Goal: Task Accomplishment & Management: Manage account settings

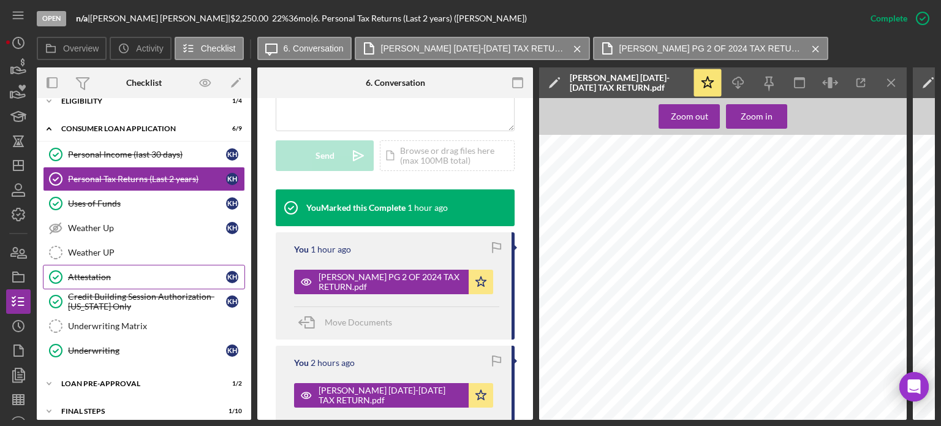
scroll to position [282, 0]
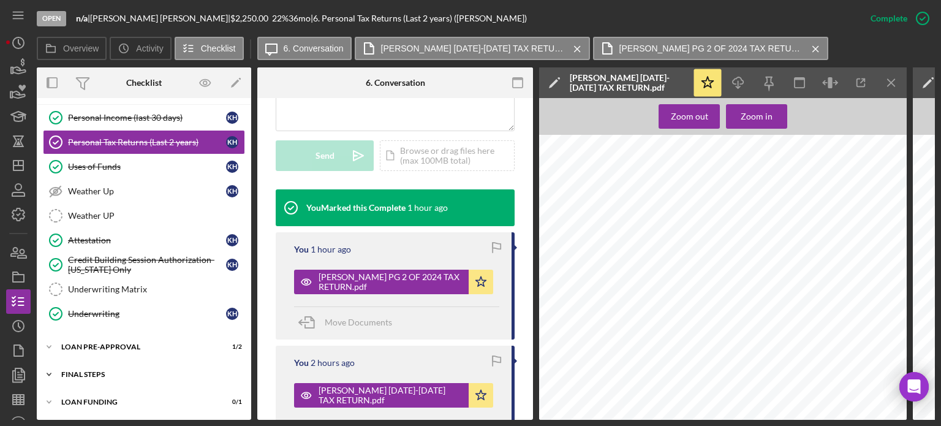
click at [147, 371] on div "FINAL STEPS" at bounding box center [148, 374] width 175 height 7
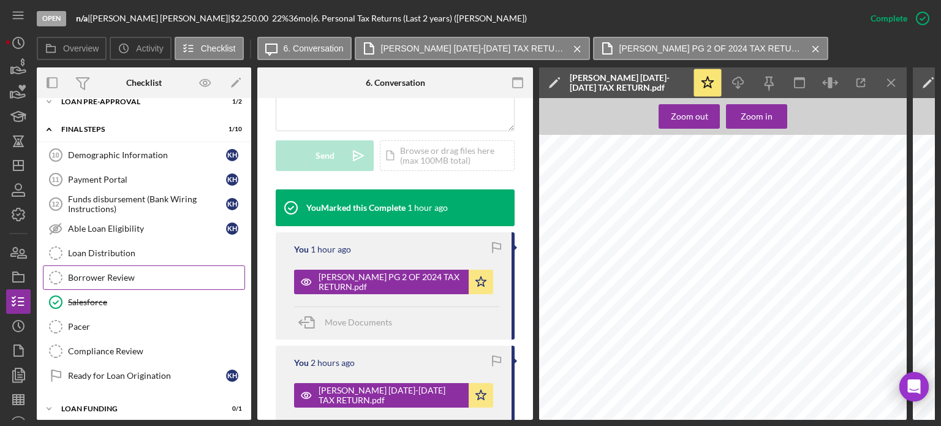
click at [125, 283] on link "Borrower Review Borrower Review" at bounding box center [144, 277] width 202 height 25
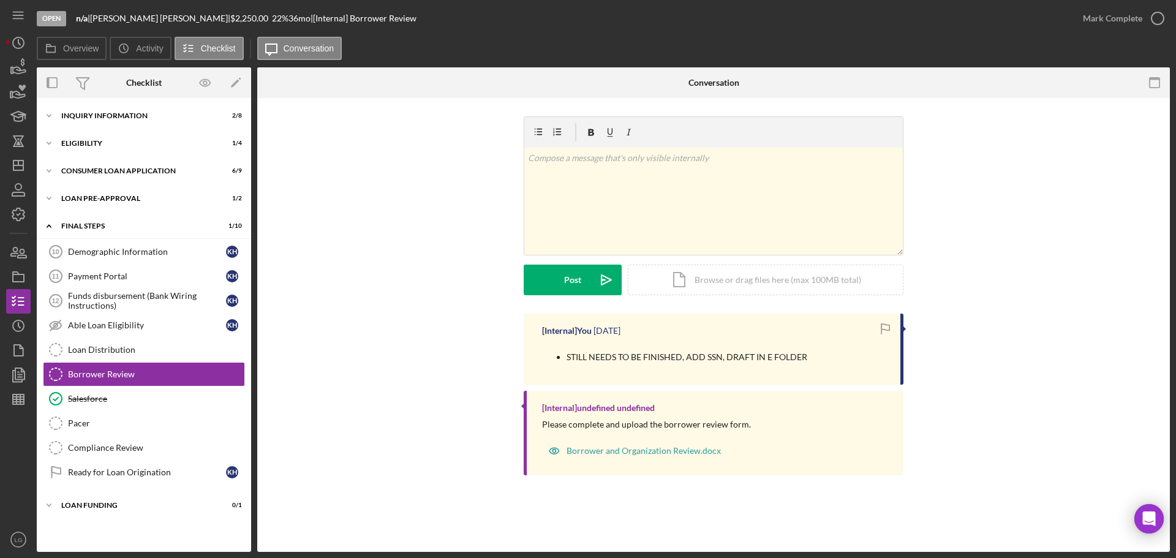
drag, startPoint x: 158, startPoint y: 20, endPoint x: 96, endPoint y: 15, distance: 62.0
click at [96, 15] on div "n/a | [PERSON_NAME] | $2,250.00 22 % 36 mo | [Internal] Borrower Review" at bounding box center [246, 18] width 341 height 10
copy div "[PERSON_NAME]"
click at [111, 198] on div "Loan Pre-Approval" at bounding box center [148, 198] width 175 height 7
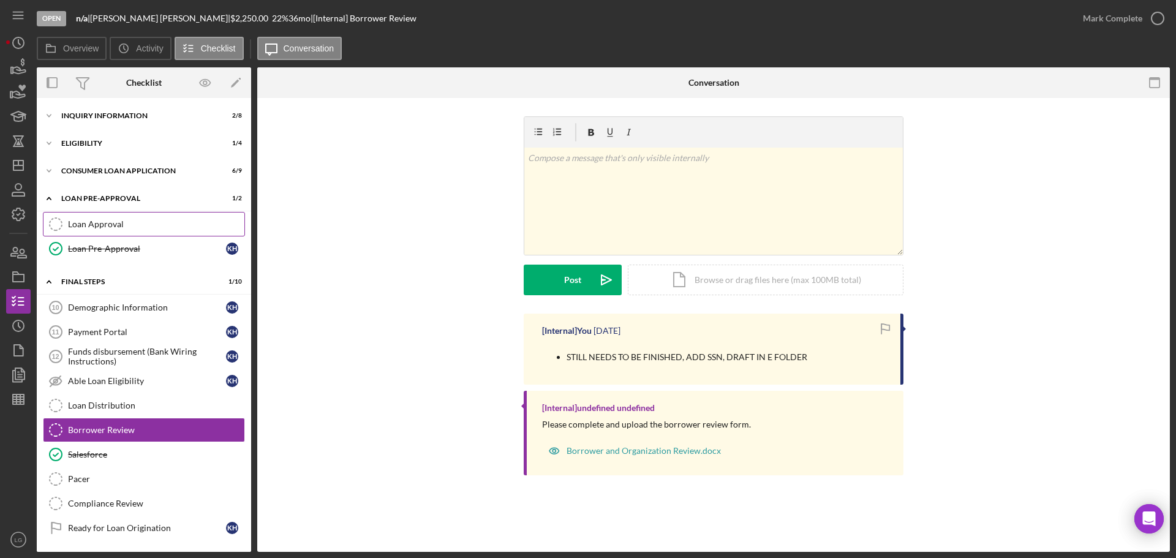
click at [116, 218] on link "Loan Approval Loan Approval" at bounding box center [144, 224] width 202 height 25
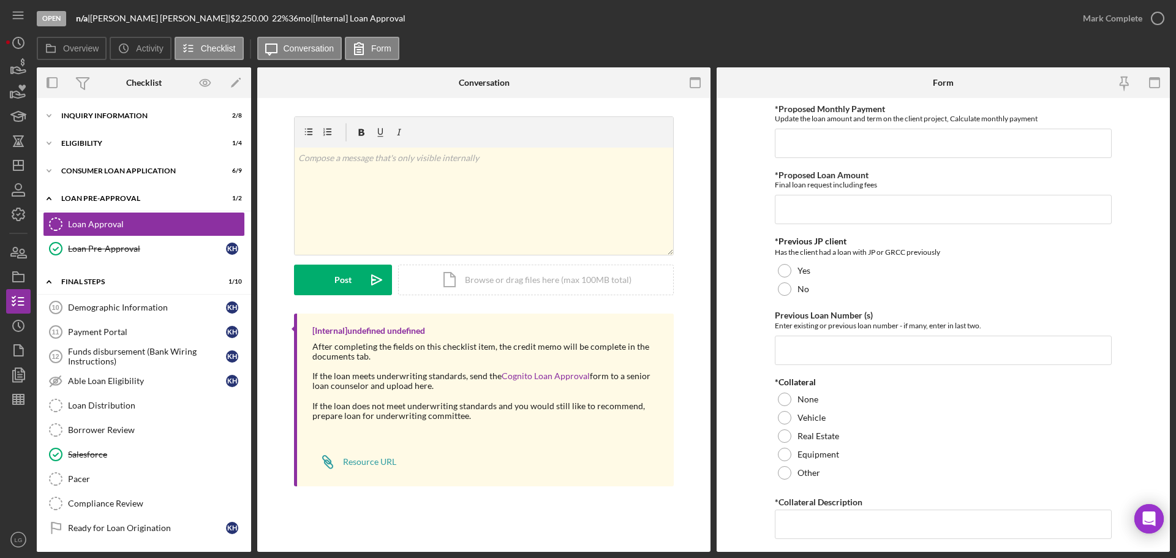
click at [170, 157] on div "Icon/Expander Inquiry Information 2 / 8 Icon/Expander Eligibility 1 / 4 Icon/Ex…" at bounding box center [144, 339] width 214 height 470
click at [170, 153] on div "Icon/Expander Eligibility 1 / 4" at bounding box center [144, 143] width 214 height 25
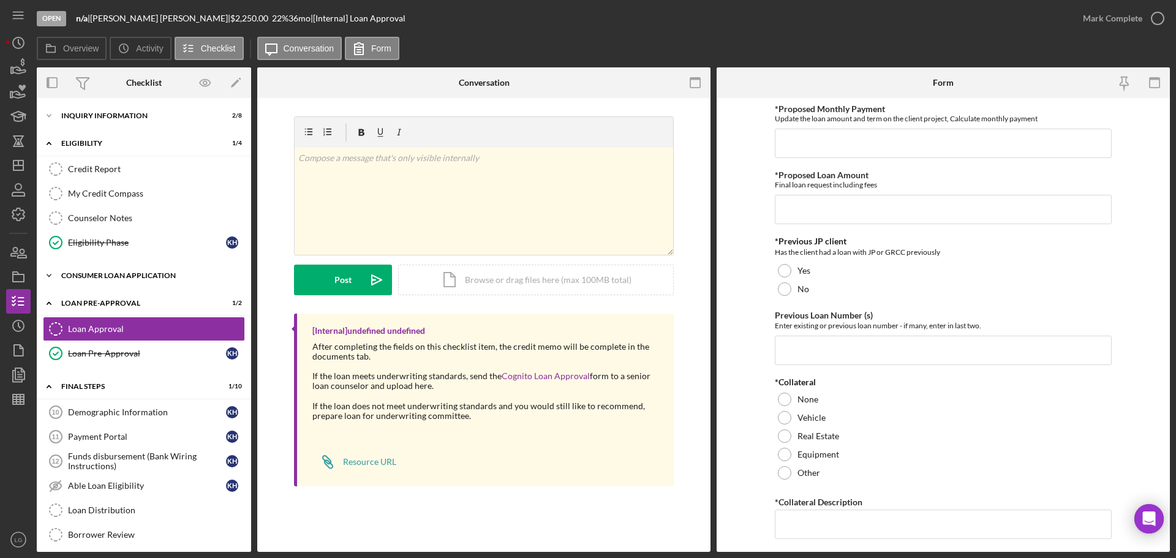
click at [157, 275] on div "Consumer Loan Application" at bounding box center [148, 275] width 175 height 7
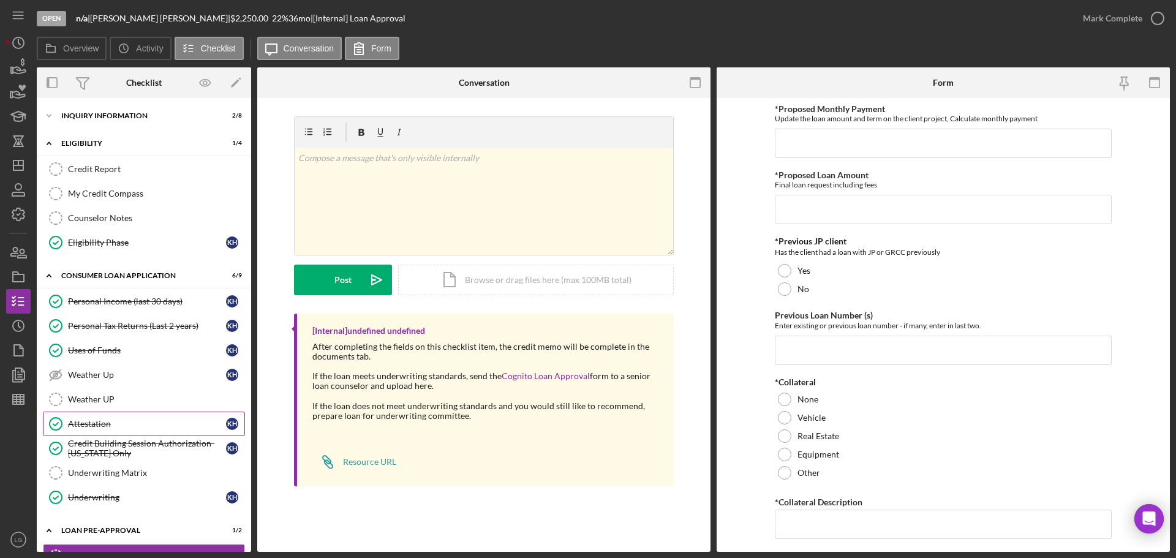
scroll to position [123, 0]
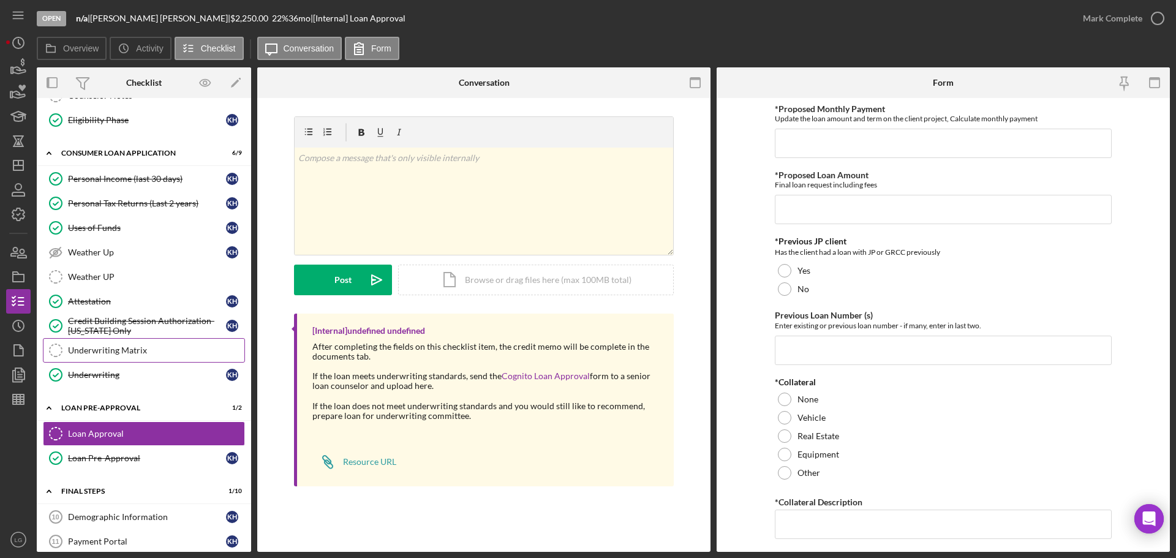
click at [137, 354] on div "Underwriting Matrix" at bounding box center [156, 351] width 176 height 10
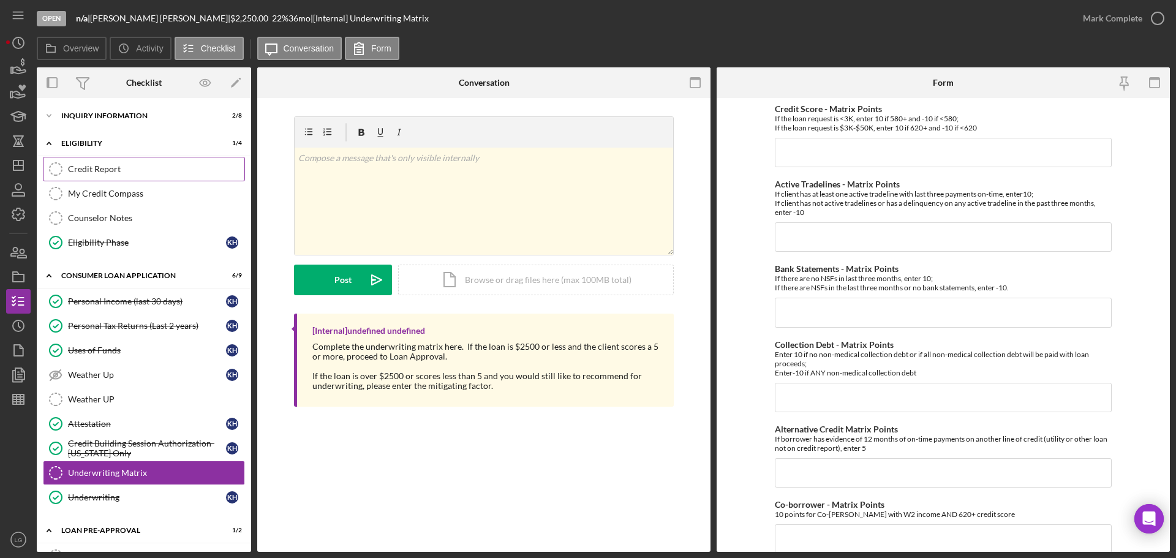
click at [121, 173] on div "Credit Report" at bounding box center [156, 169] width 176 height 10
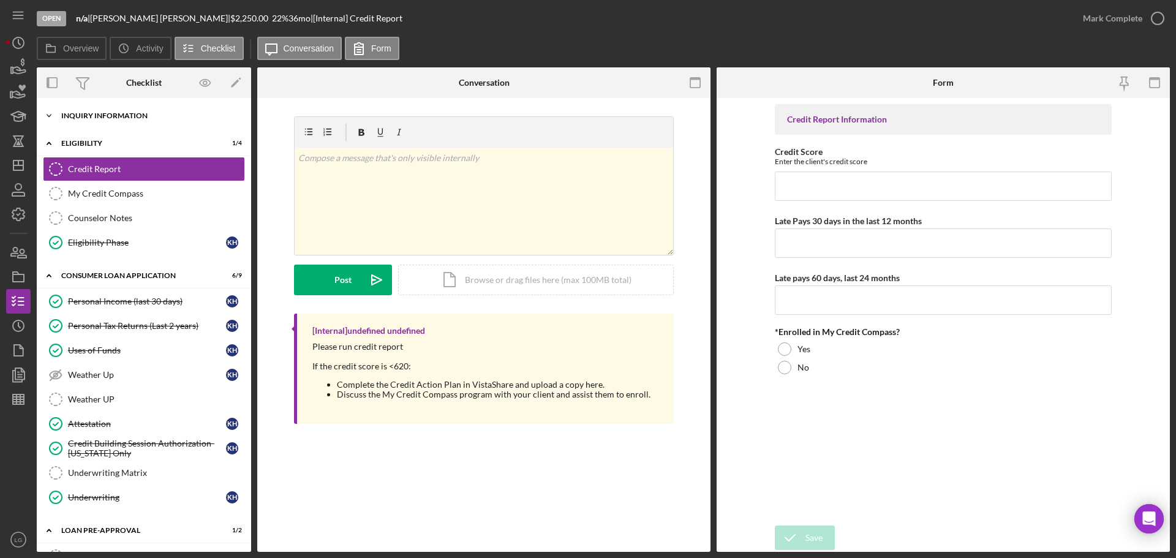
click at [169, 108] on div "Icon/Expander Inquiry Information 2 / 8" at bounding box center [144, 116] width 214 height 25
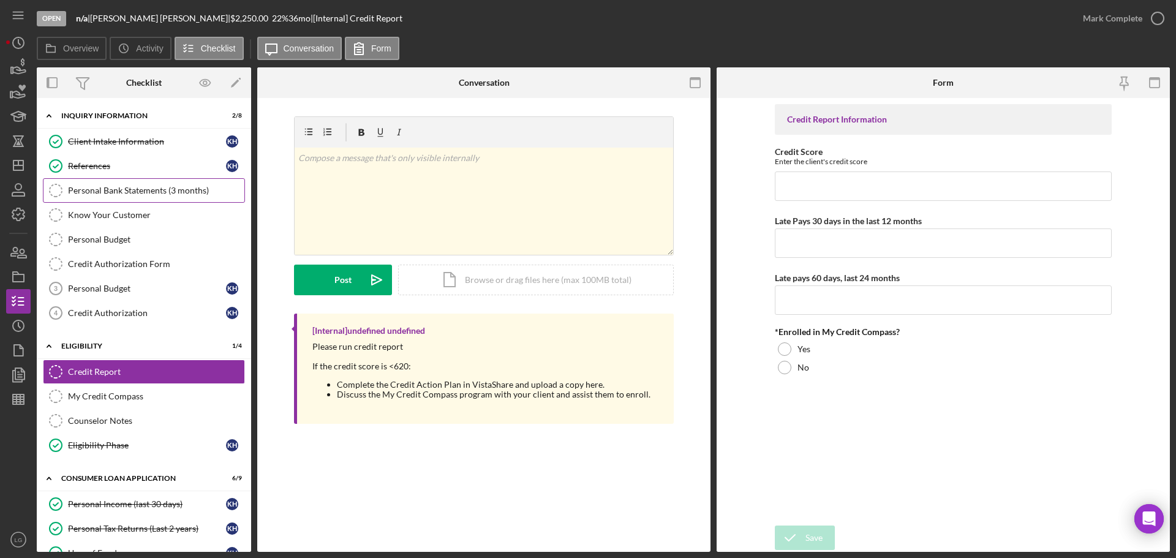
click at [128, 194] on div "Personal Bank Statements (3 months)" at bounding box center [156, 191] width 176 height 10
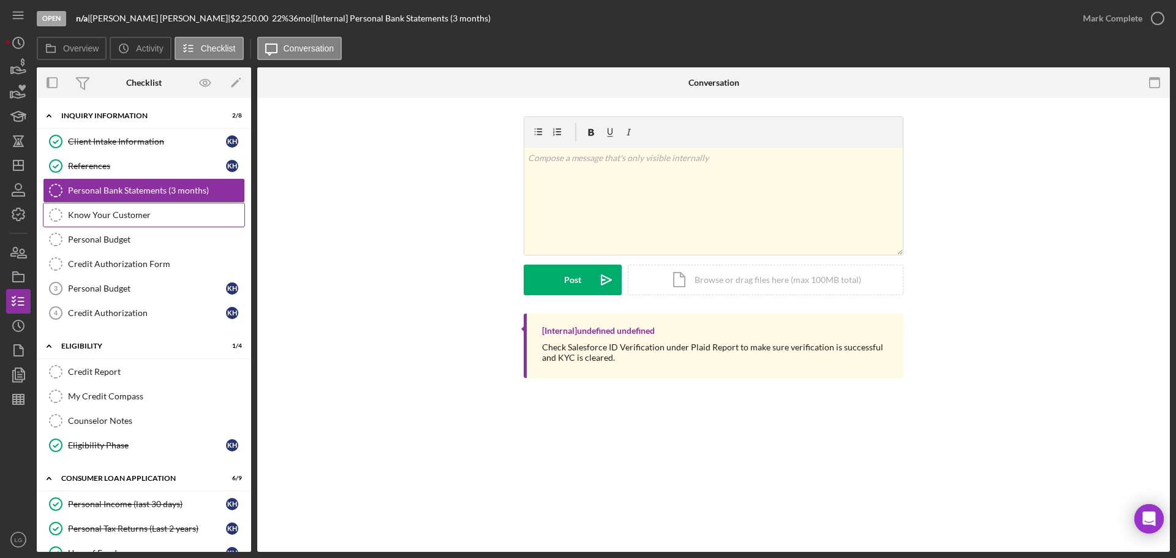
click at [128, 209] on link "Know Your Customer Know Your Customer" at bounding box center [144, 215] width 202 height 25
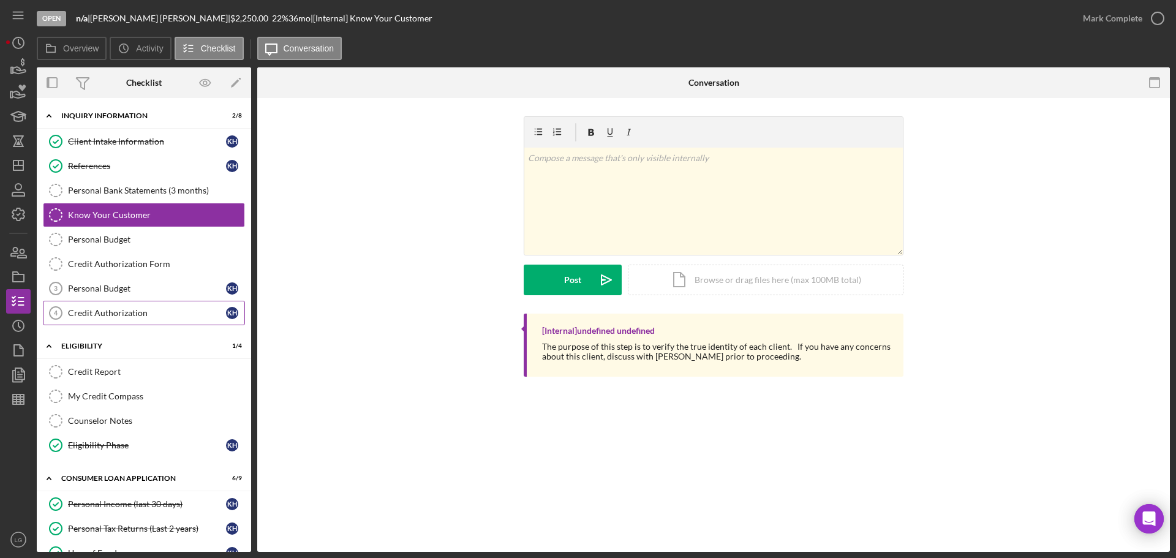
click at [134, 317] on div "Credit Authorization" at bounding box center [147, 313] width 158 height 10
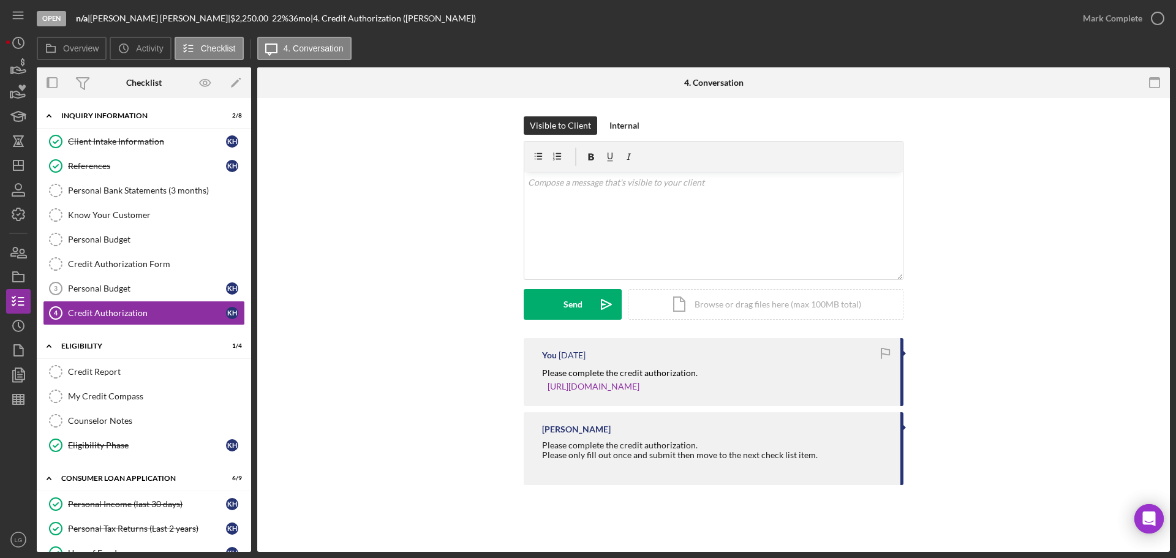
drag, startPoint x: 539, startPoint y: 379, endPoint x: 835, endPoint y: 407, distance: 297.3
click at [835, 407] on div "You [DATE] Please complete the credit authorization. [URL][DOMAIN_NAME] [PERSON…" at bounding box center [714, 414] width 380 height 153
click at [830, 391] on div "Please complete the credit authorization. [URL][DOMAIN_NAME]" at bounding box center [715, 380] width 346 height 28
drag, startPoint x: 830, startPoint y: 391, endPoint x: 520, endPoint y: 372, distance: 310.5
click at [520, 372] on div "You [DATE] Please complete the credit authorization. [URL][DOMAIN_NAME] [PERSON…" at bounding box center [714, 414] width 876 height 153
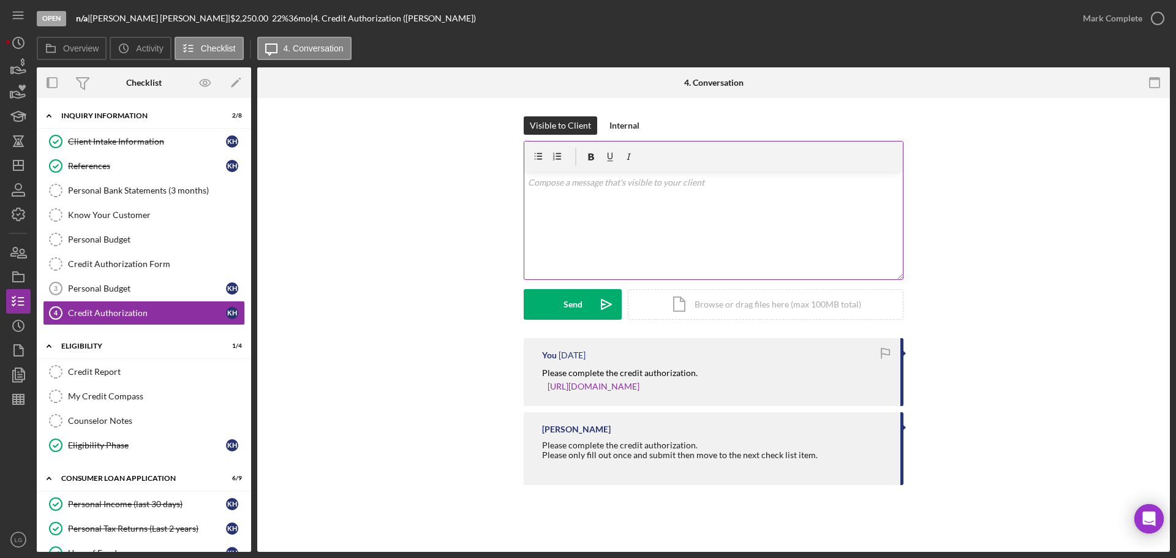
click at [604, 208] on div "v Color teal Color pink Remove color Add row above Add row below Add column bef…" at bounding box center [713, 225] width 379 height 107
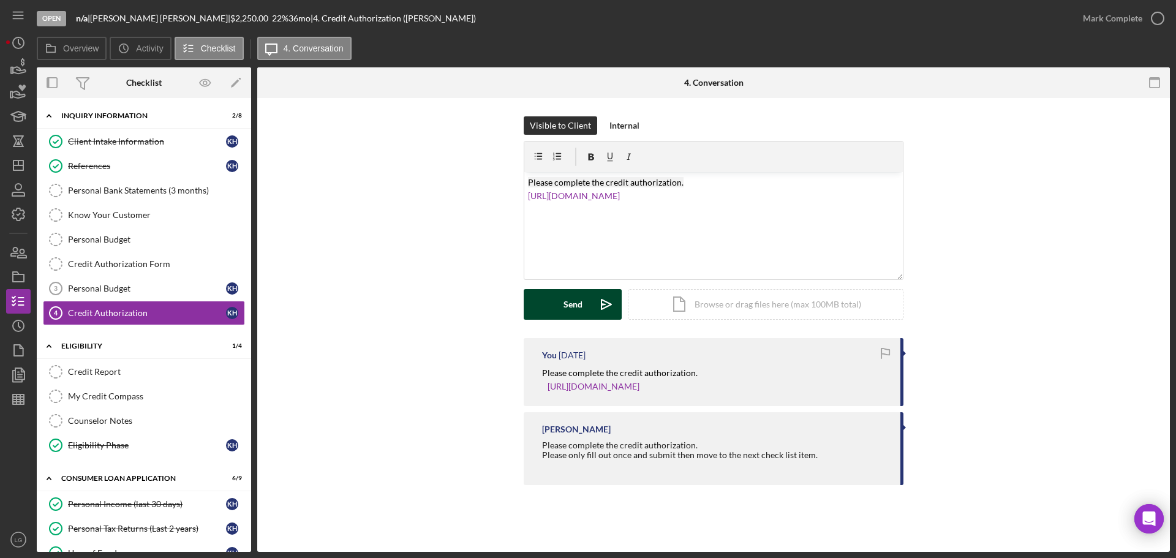
click at [595, 316] on icon "Icon/icon-invite-send" at bounding box center [606, 304] width 31 height 31
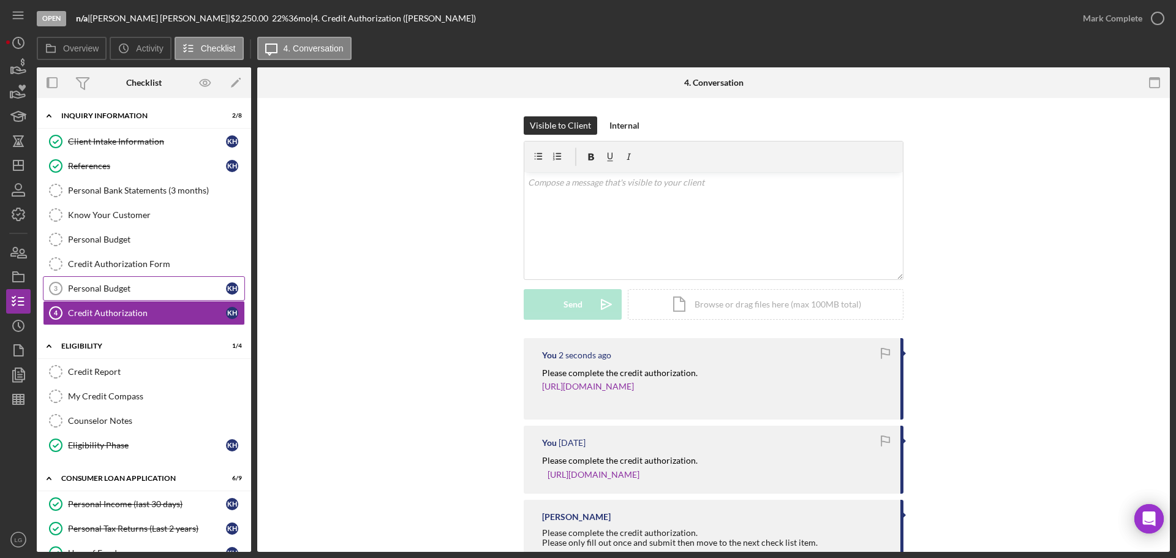
click at [70, 278] on icon "Personal Budget 3" at bounding box center [55, 288] width 31 height 31
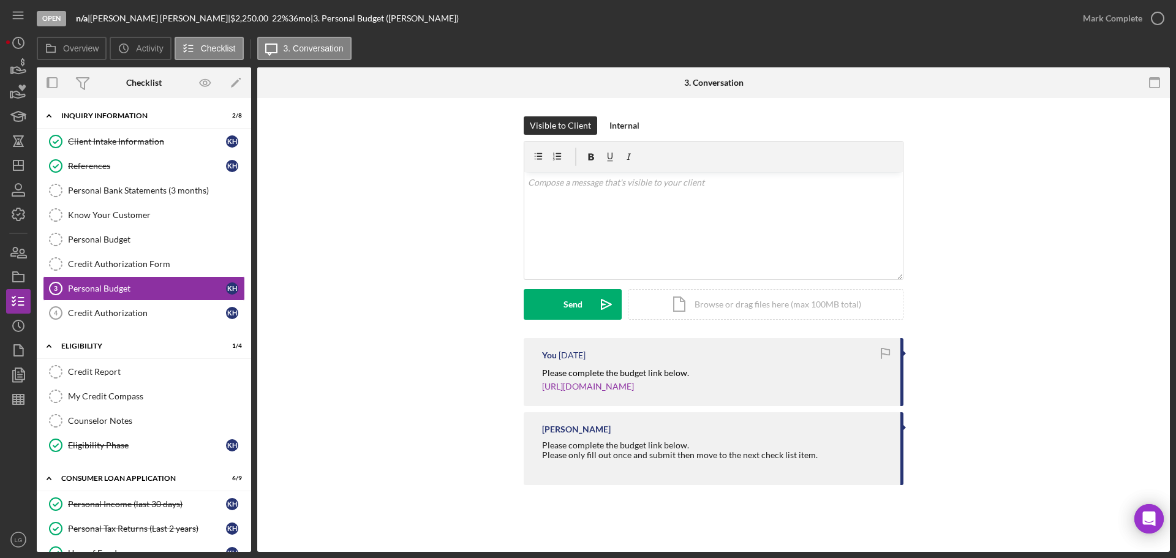
drag, startPoint x: 825, startPoint y: 393, endPoint x: 497, endPoint y: 372, distance: 329.0
click at [497, 372] on div "You [DATE] Please complete the budget link below. [URL][DOMAIN_NAME] [PERSON_NA…" at bounding box center [714, 414] width 876 height 153
copy div "Please complete the budget link below. [URL][DOMAIN_NAME]"
click at [607, 244] on div "v Color teal Color pink Remove color Add row above Add row below Add column bef…" at bounding box center [713, 225] width 379 height 107
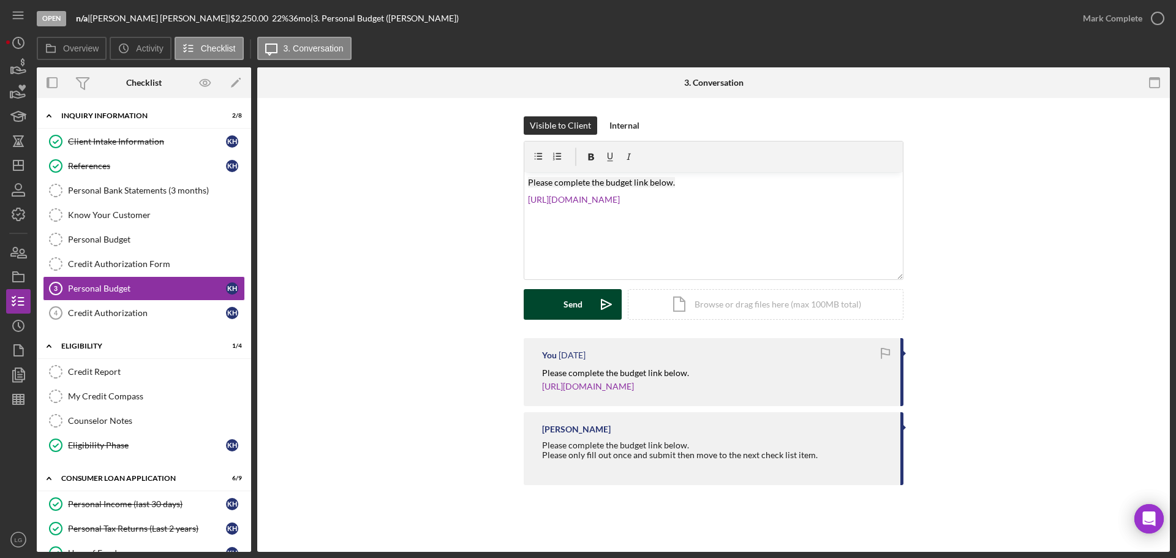
click at [597, 308] on icon "Icon/icon-invite-send" at bounding box center [606, 304] width 31 height 31
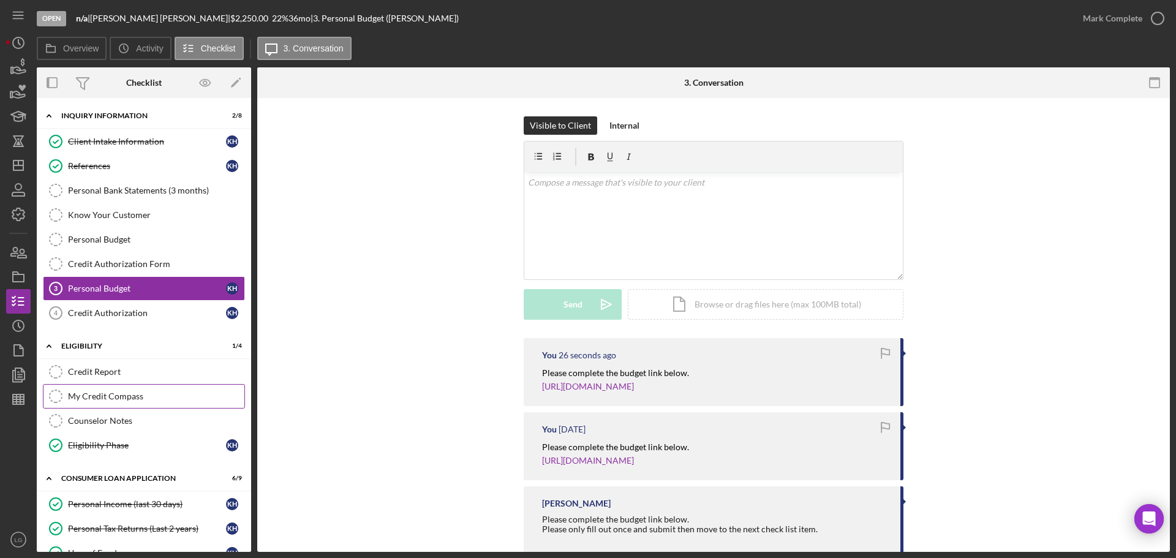
click at [69, 383] on icon "My Credit Compass" at bounding box center [55, 396] width 31 height 31
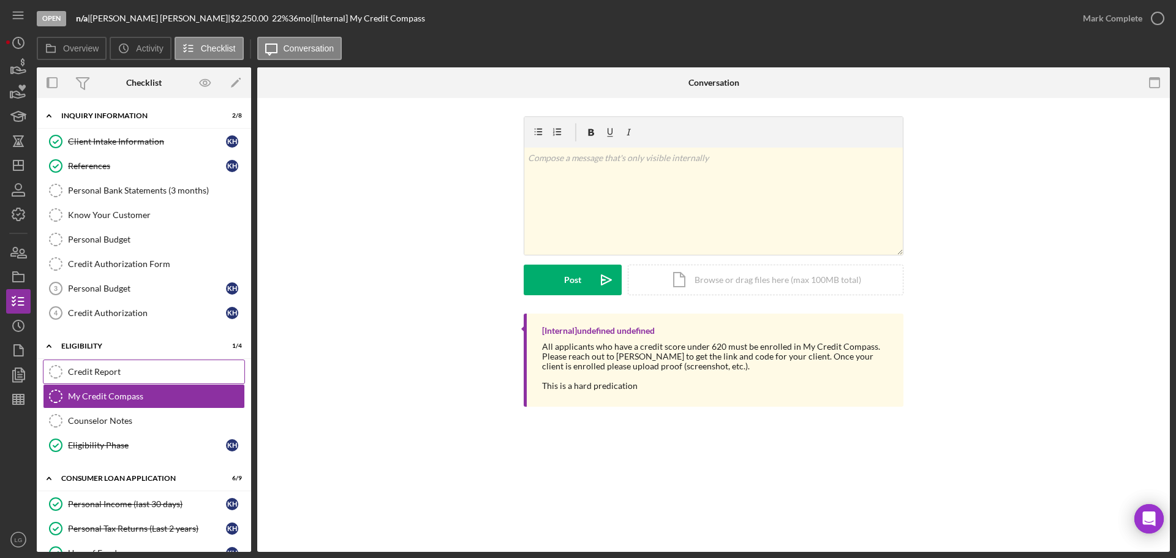
click at [69, 379] on icon "Credit Report" at bounding box center [55, 372] width 31 height 31
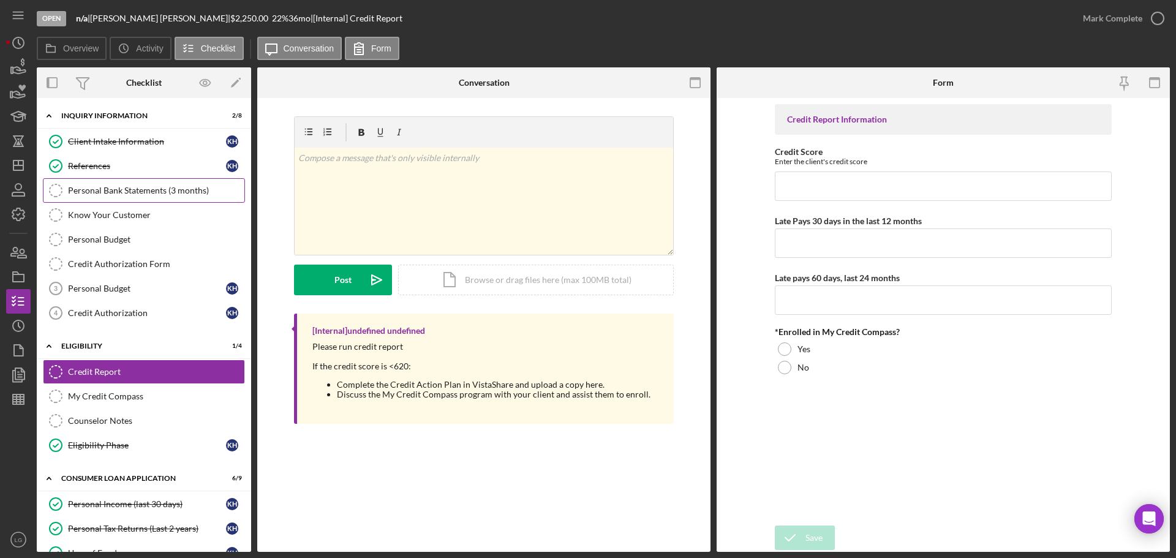
click at [51, 198] on icon "Personal Bank Statements (3 months)" at bounding box center [55, 190] width 31 height 31
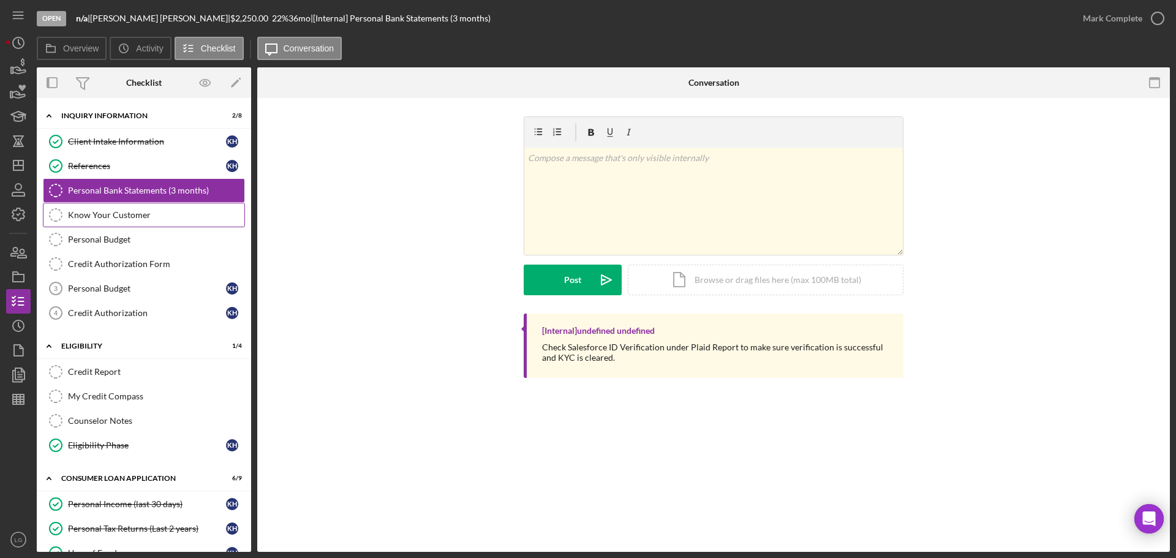
click at [171, 205] on link "Know Your Customer Know Your Customer" at bounding box center [144, 215] width 202 height 25
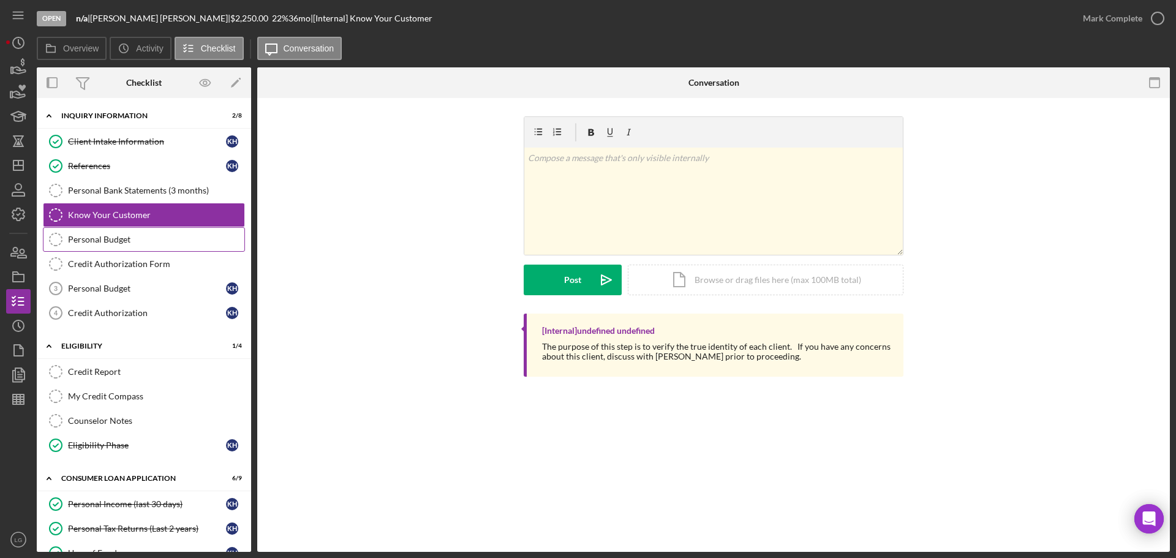
click at [176, 234] on link "Personal Budget Personal Budget" at bounding box center [144, 239] width 202 height 25
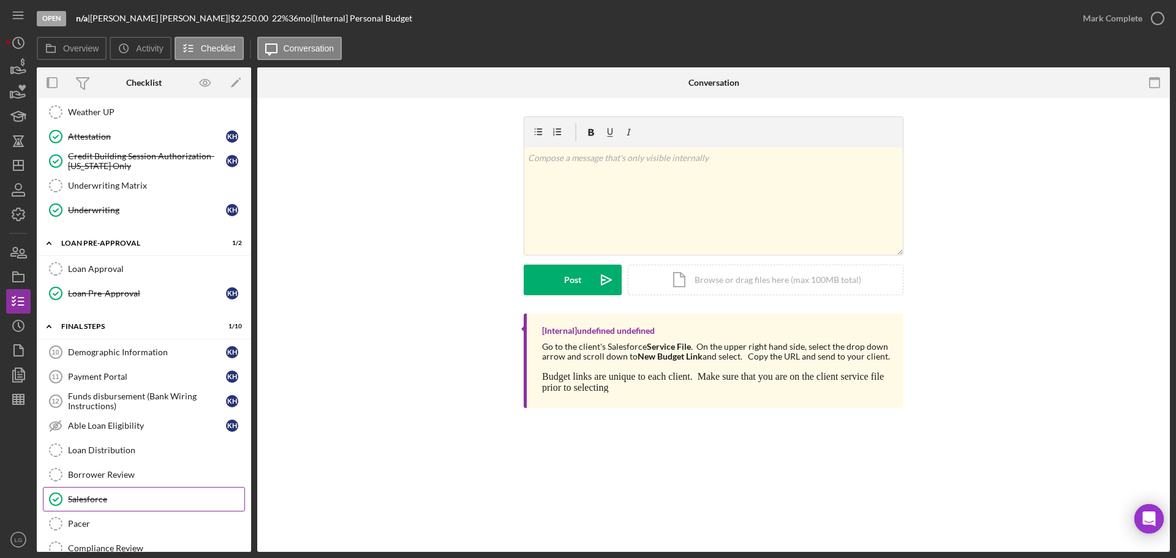
scroll to position [563, 0]
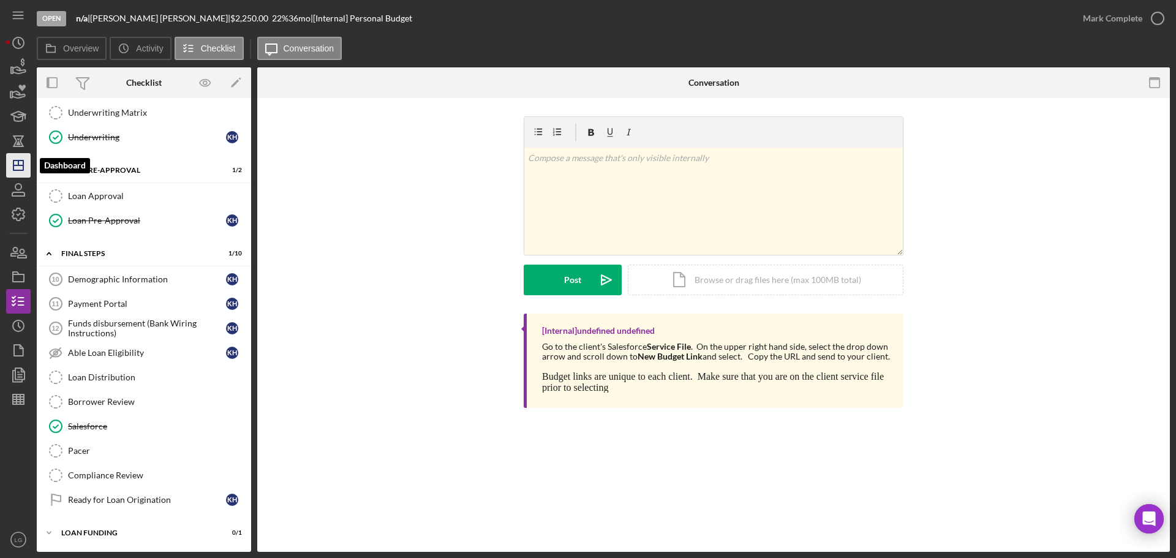
click at [11, 172] on icon "Icon/Dashboard" at bounding box center [18, 165] width 31 height 31
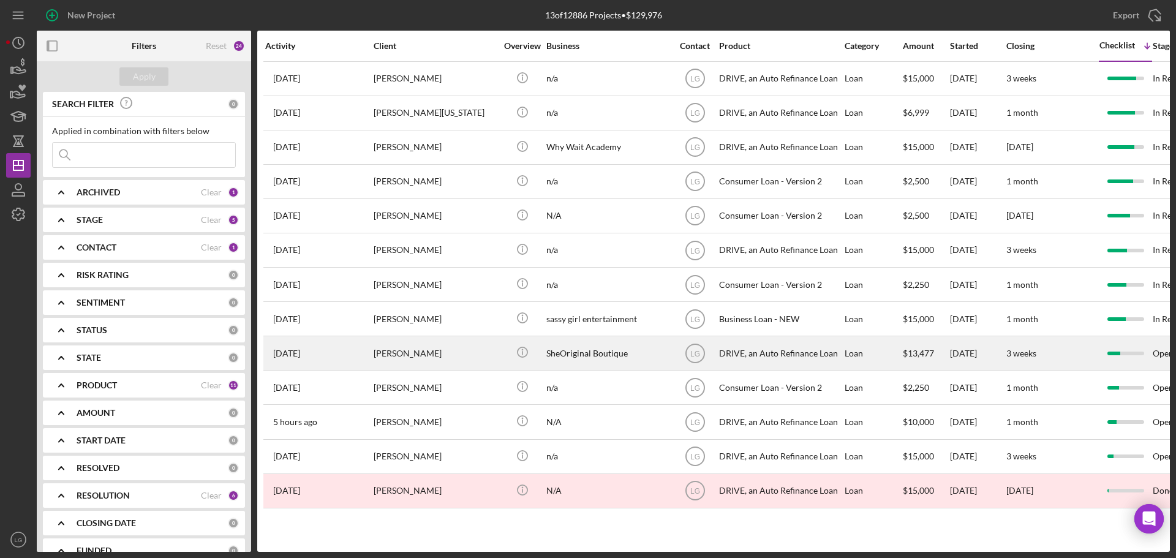
click at [355, 357] on div "[DATE] [PERSON_NAME]" at bounding box center [318, 353] width 107 height 32
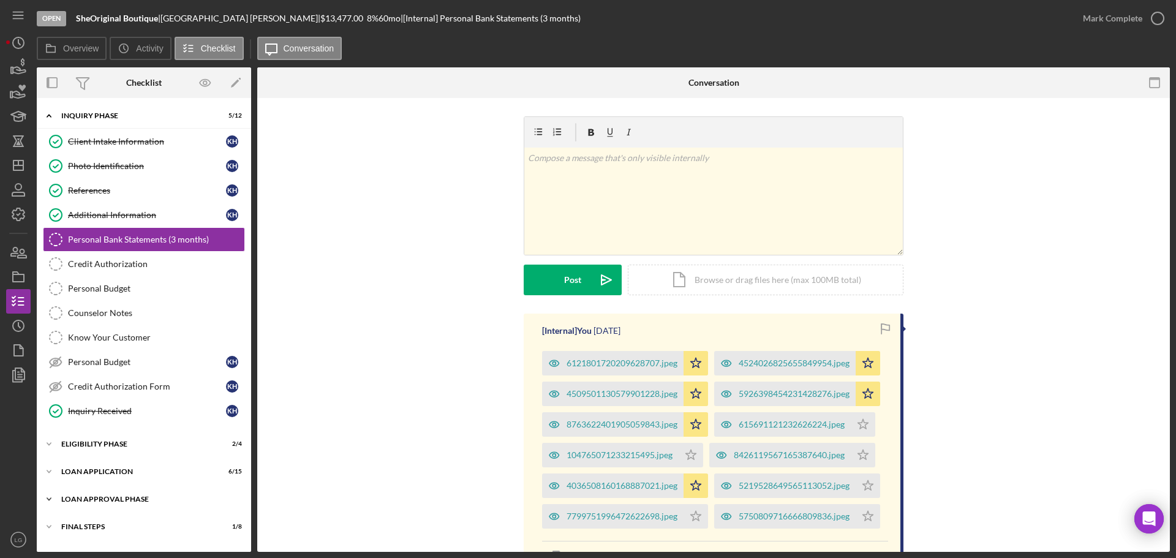
click at [150, 425] on div "Icon/Expander Loan Approval Phase 1 / 2" at bounding box center [144, 499] width 214 height 25
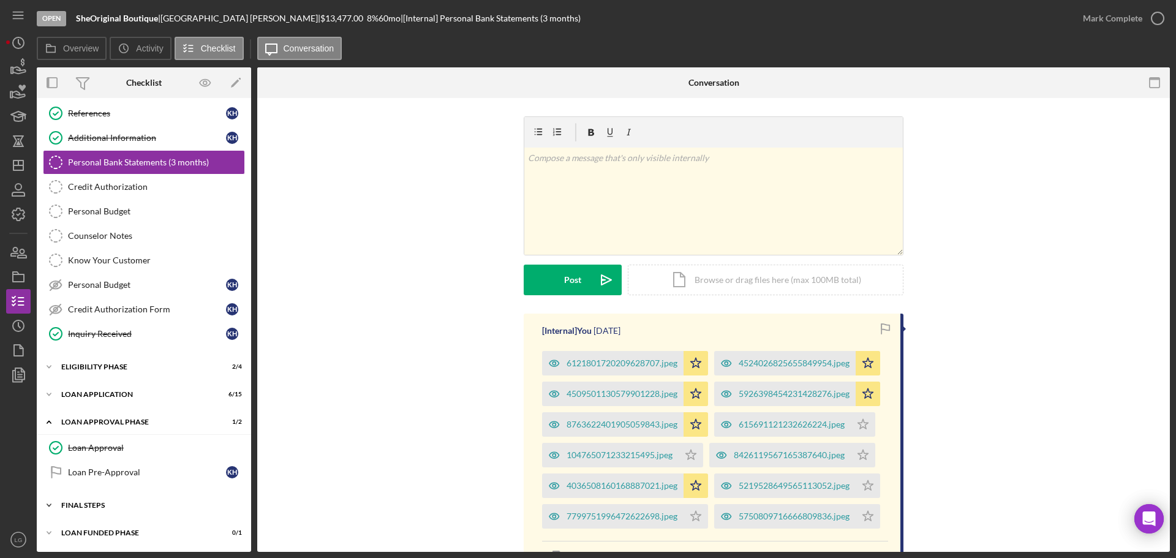
click at [115, 425] on div "FINAL STEPS" at bounding box center [148, 505] width 175 height 7
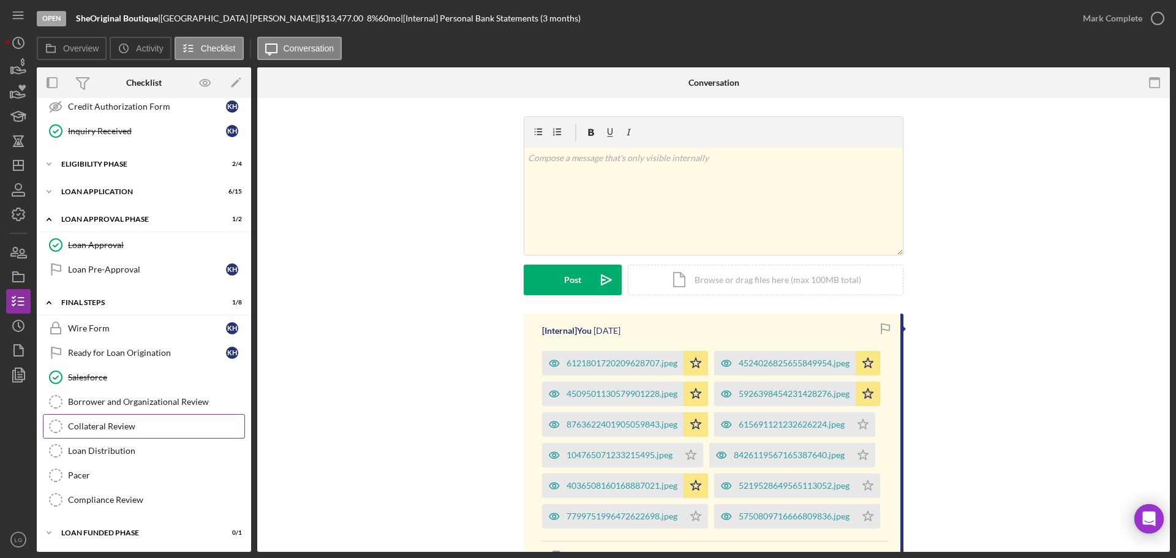
click at [180, 422] on div "Collateral Review" at bounding box center [156, 426] width 176 height 10
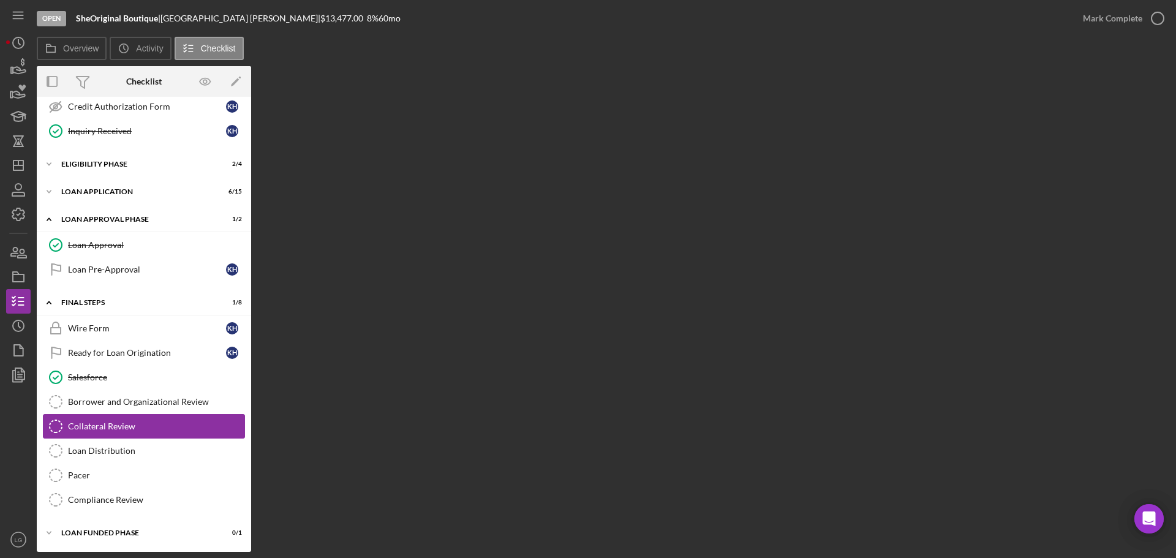
scroll to position [280, 0]
